Goal: Task Accomplishment & Management: Use online tool/utility

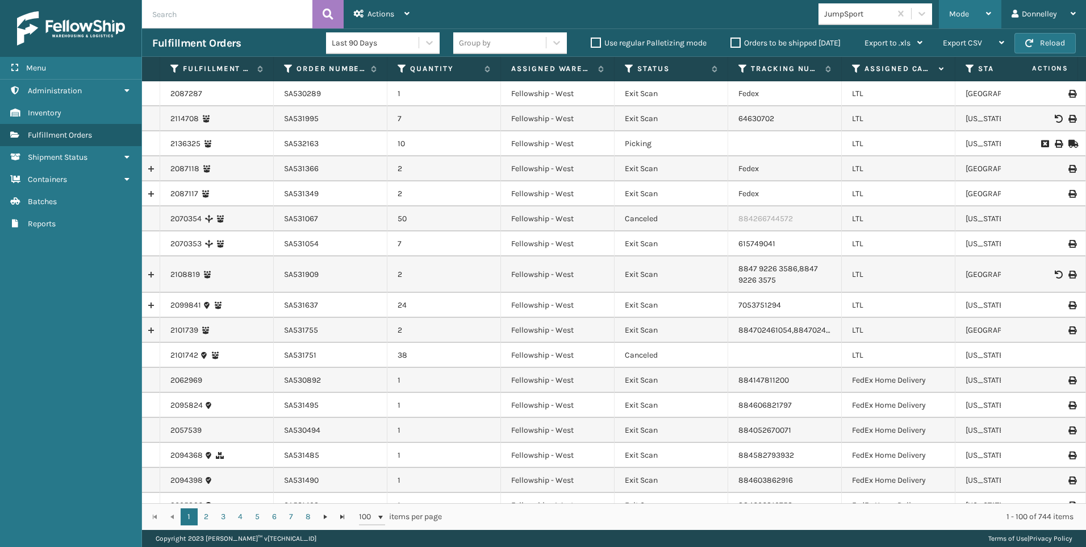
click at [970, 11] on div "Mode" at bounding box center [970, 14] width 42 height 28
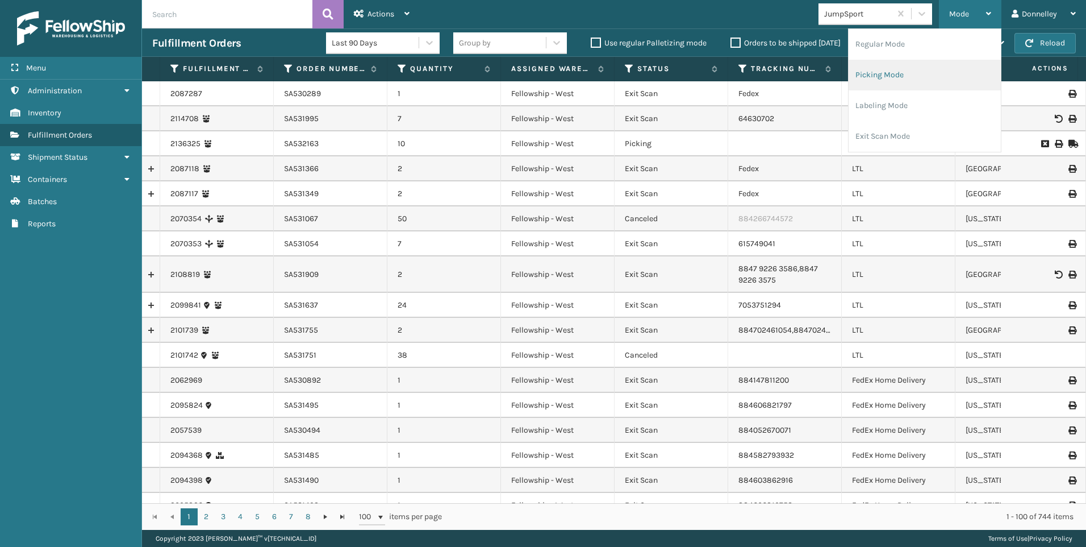
click at [923, 72] on li "Picking Mode" at bounding box center [925, 75] width 152 height 31
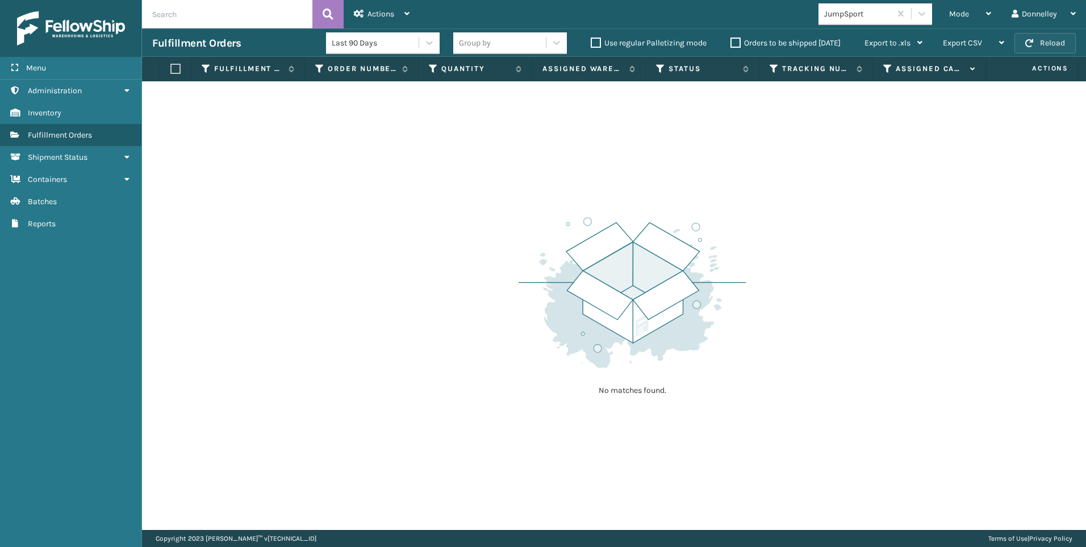
click at [1047, 45] on button "Reload" at bounding box center [1045, 43] width 61 height 20
click at [1037, 39] on button "Reload" at bounding box center [1045, 43] width 61 height 20
click at [1048, 5] on div "Donnelley" at bounding box center [1044, 14] width 64 height 28
click at [739, 247] on img at bounding box center [632, 292] width 227 height 157
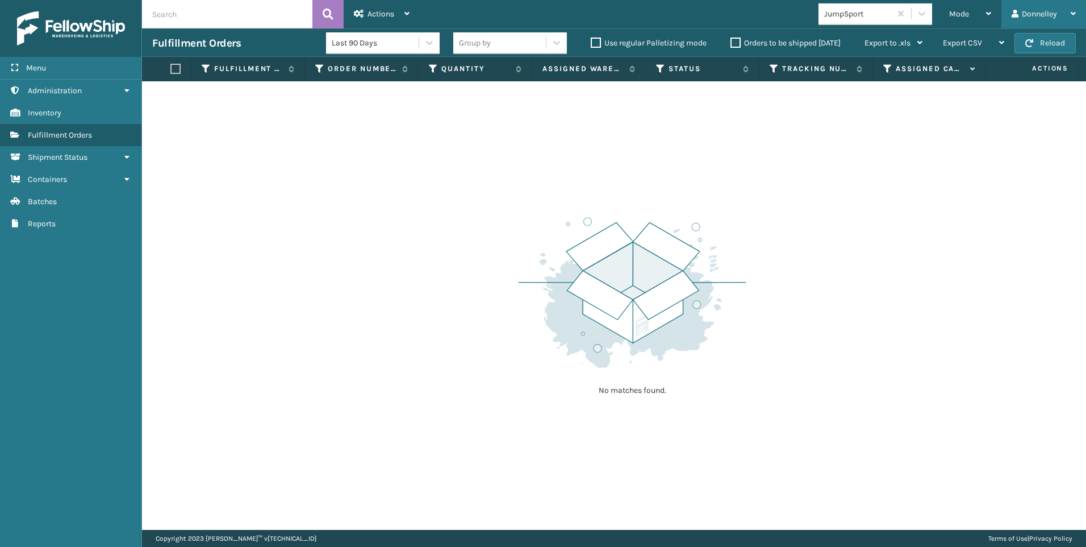
click at [1070, 15] on div "Donnelley" at bounding box center [1044, 14] width 64 height 28
click at [891, 261] on div "No matches found." at bounding box center [614, 305] width 944 height 448
